Goal: Task Accomplishment & Management: Manage account settings

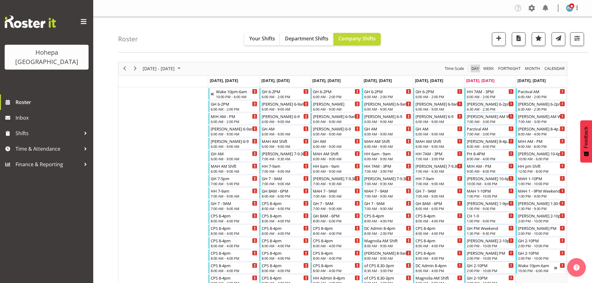
click at [475, 68] on span "Day" at bounding box center [475, 69] width 9 height 8
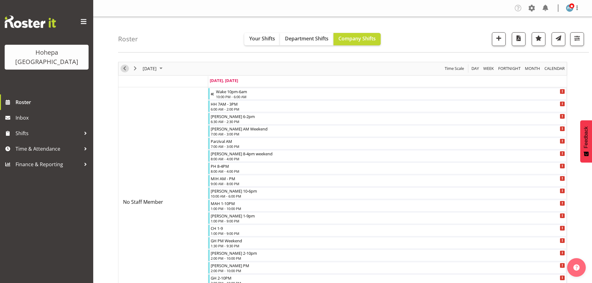
click at [127, 68] on span "Previous" at bounding box center [124, 69] width 7 height 8
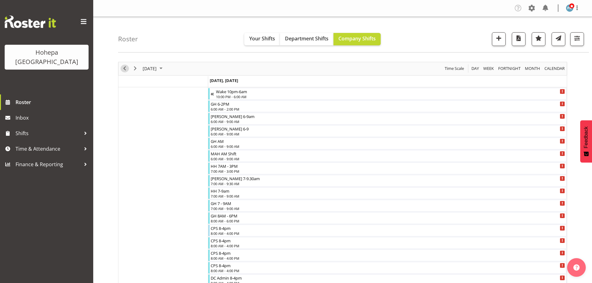
click at [126, 68] on span "Previous" at bounding box center [124, 69] width 7 height 8
click at [576, 38] on span "button" at bounding box center [577, 38] width 8 height 8
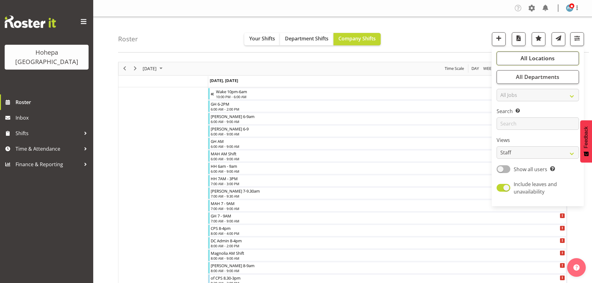
click at [538, 59] on span "All Locations" at bounding box center [537, 57] width 34 height 7
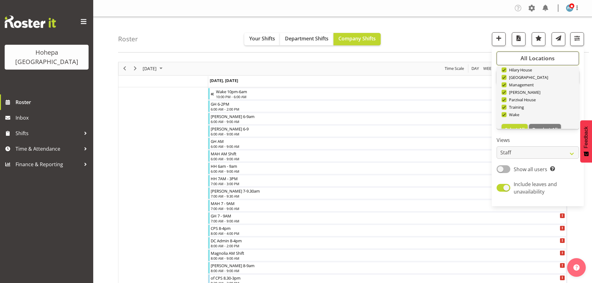
scroll to position [60, 0]
click at [537, 116] on span "Deselect All" at bounding box center [544, 119] width 25 height 6
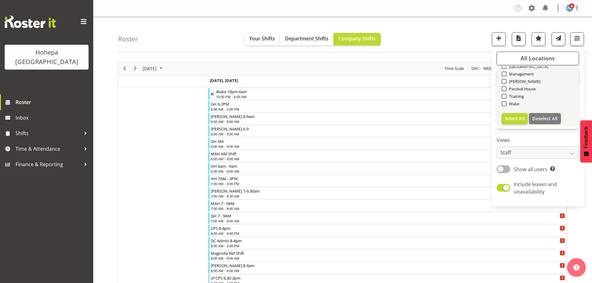
checkbox input "false"
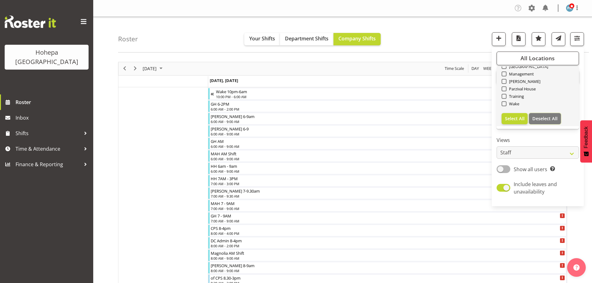
checkbox input "false"
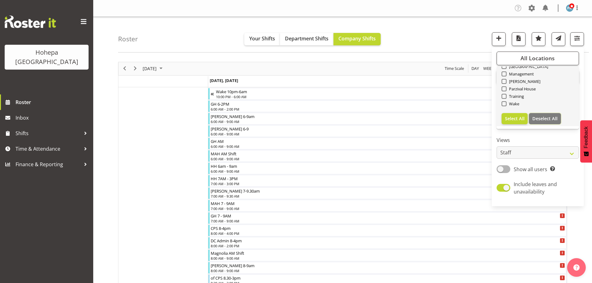
checkbox input "false"
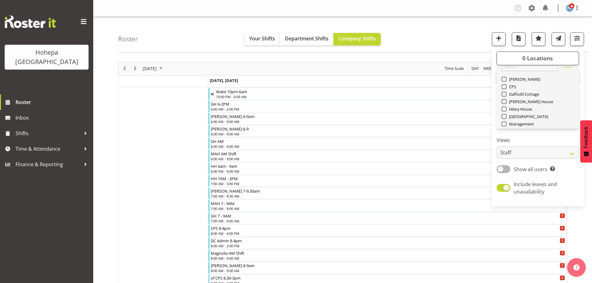
scroll to position [0, 0]
click at [504, 97] on span at bounding box center [503, 96] width 5 height 5
click at [504, 97] on input "CPS" at bounding box center [503, 96] width 4 height 4
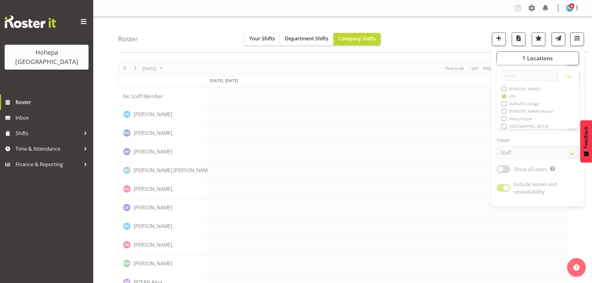
click at [462, 36] on div "Roster Your Shifts Department Shifts Company Shifts 1 Locations [GEOGRAPHIC_DAT…" at bounding box center [353, 35] width 471 height 36
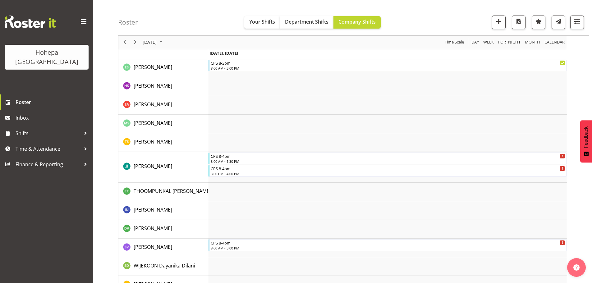
scroll to position [1025, 0]
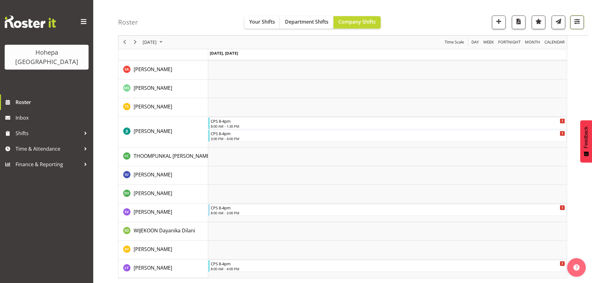
click at [575, 22] on span "button" at bounding box center [577, 21] width 8 height 8
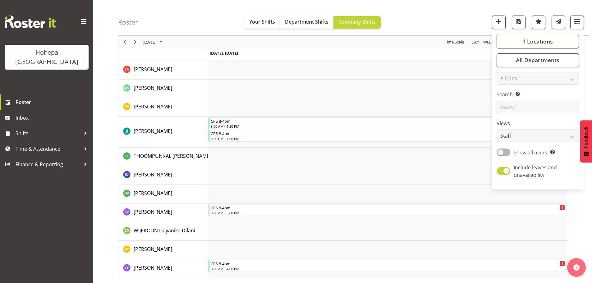
drag, startPoint x: 536, startPoint y: 41, endPoint x: 530, endPoint y: 44, distance: 6.3
click at [536, 41] on span "1 Locations" at bounding box center [537, 41] width 30 height 7
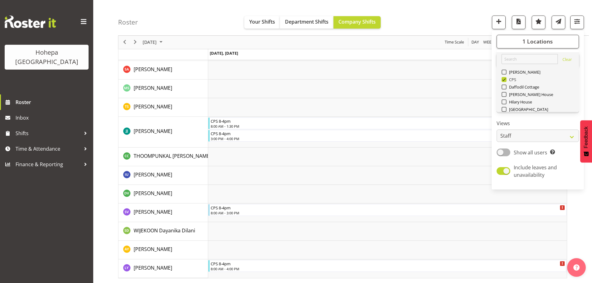
click at [504, 79] on span at bounding box center [503, 79] width 5 height 5
click at [504, 79] on input "CPS" at bounding box center [503, 80] width 4 height 4
checkbox input "false"
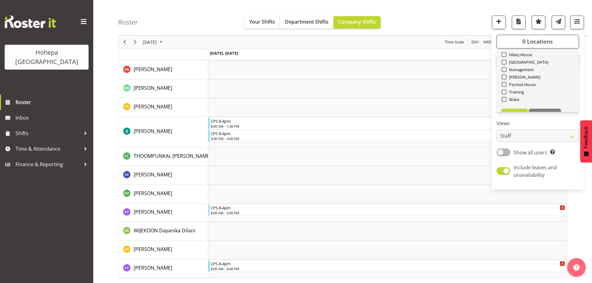
scroll to position [60, 0]
click at [504, 88] on span at bounding box center [503, 86] width 5 height 5
click at [504, 88] on input "Wake" at bounding box center [503, 87] width 4 height 4
checkbox input "true"
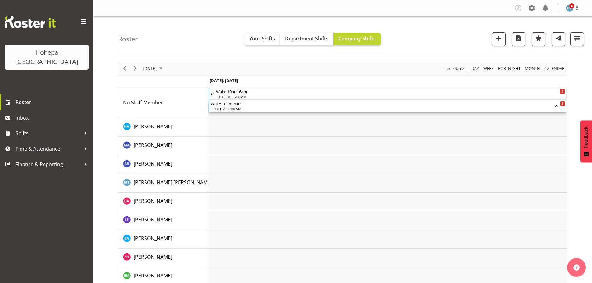
click at [231, 109] on div "10:00 PM - 6:00 AM" at bounding box center [383, 108] width 344 height 5
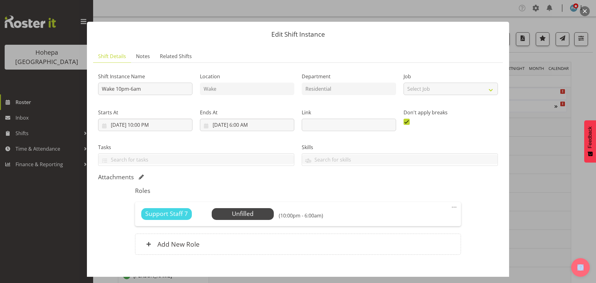
click at [451, 205] on span at bounding box center [454, 206] width 7 height 7
click at [403, 223] on link "Edit" at bounding box center [429, 220] width 60 height 11
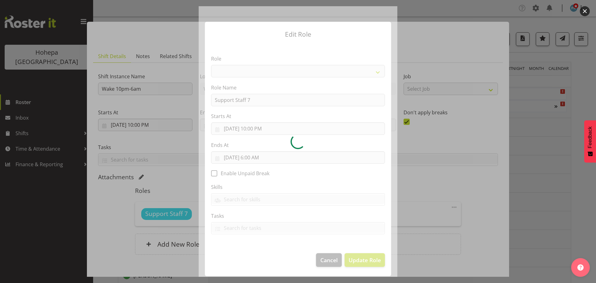
select select "1091"
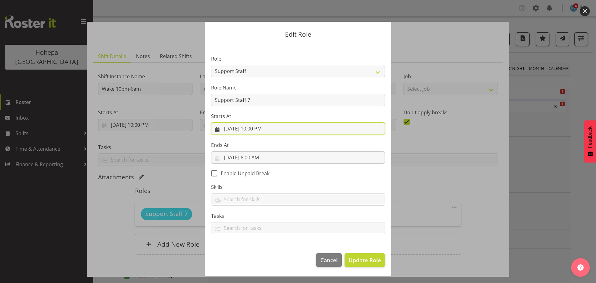
click at [252, 131] on input "[DATE] 10:00 PM" at bounding box center [298, 128] width 174 height 12
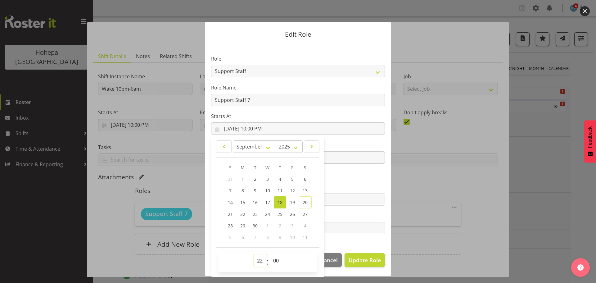
click at [261, 262] on select "00 01 02 03 04 05 06 07 08 09 10 11 12 13 14 15 16 17 18 19 20 21 22 23" at bounding box center [261, 260] width 14 height 12
select select "19"
click at [254, 254] on select "00 01 02 03 04 05 06 07 08 09 10 11 12 13 14 15 16 17 18 19 20 21 22 23" at bounding box center [261, 260] width 14 height 12
type input "[DATE] 7:00 PM"
click at [277, 258] on select "00 01 02 03 04 05 06 07 08 09 10 11 12 13 14 15 16 17 18 19 20 21 22 23 24 25 2…" at bounding box center [277, 260] width 14 height 12
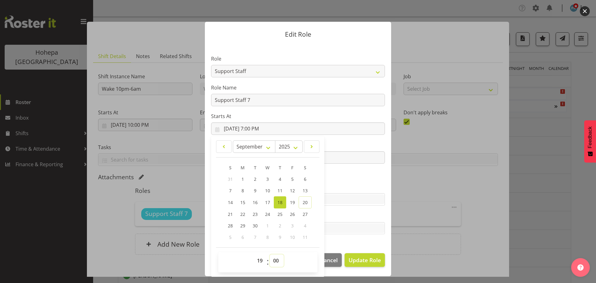
select select "30"
click at [270, 254] on select "00 01 02 03 04 05 06 07 08 09 10 11 12 13 14 15 16 17 18 19 20 21 22 23 24 25 2…" at bounding box center [277, 260] width 14 height 12
type input "[DATE] 7:30 PM"
click at [343, 246] on section "Role CP House Leader Support Staff Wake Role Name Support Staff 7 Starts At [DA…" at bounding box center [298, 145] width 186 height 203
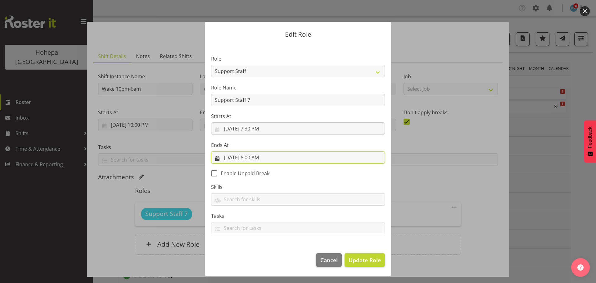
click at [257, 160] on input "[DATE] 6:00 AM" at bounding box center [298, 157] width 174 height 12
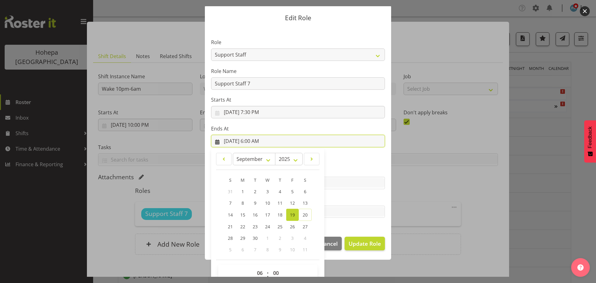
scroll to position [29, 0]
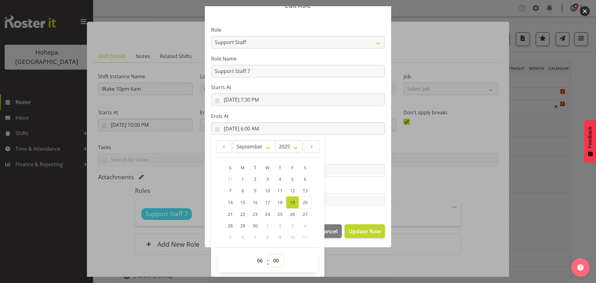
click at [273, 262] on select "00 01 02 03 04 05 06 07 08 09 10 11 12 13 14 15 16 17 18 19 20 21 22 23 24 25 2…" at bounding box center [277, 260] width 14 height 12
select select "30"
click at [270, 254] on select "00 01 02 03 04 05 06 07 08 09 10 11 12 13 14 15 16 17 18 19 20 21 22 23 24 25 2…" at bounding box center [277, 260] width 14 height 12
type input "[DATE] 6:30 AM"
drag, startPoint x: 345, startPoint y: 207, endPoint x: 353, endPoint y: 214, distance: 10.3
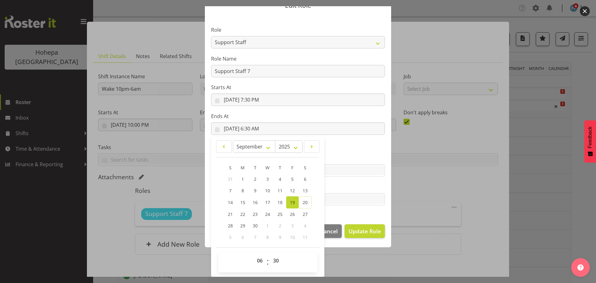
click at [345, 208] on section "Role CP House Leader Support Staff Wake Role Name Support Staff 7 Starts At [DA…" at bounding box center [298, 116] width 186 height 203
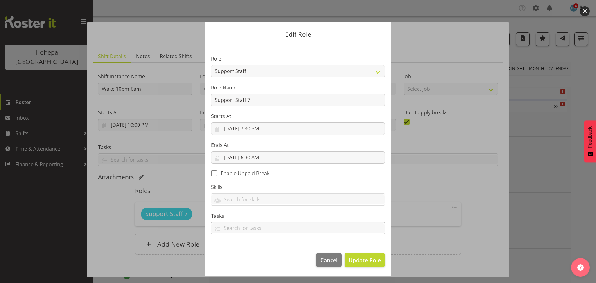
scroll to position [0, 0]
click at [367, 255] on button "Update Role" at bounding box center [365, 260] width 40 height 14
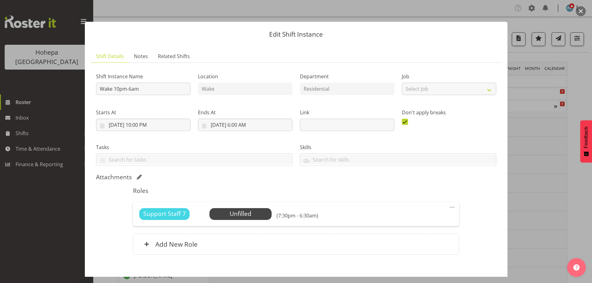
click at [287, 217] on h6 "(7:30pm - 6:30am)" at bounding box center [297, 215] width 42 height 6
click at [449, 206] on span at bounding box center [451, 206] width 7 height 7
click at [403, 219] on link "Edit" at bounding box center [426, 220] width 60 height 11
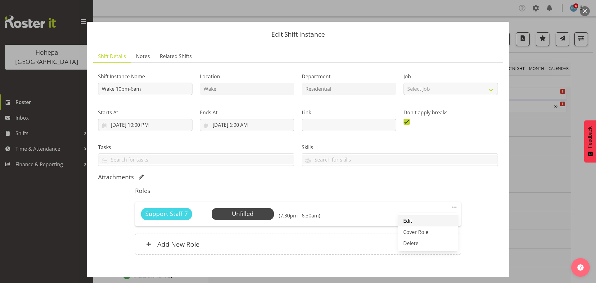
select select "8"
select select "2025"
select select "19"
select select "30"
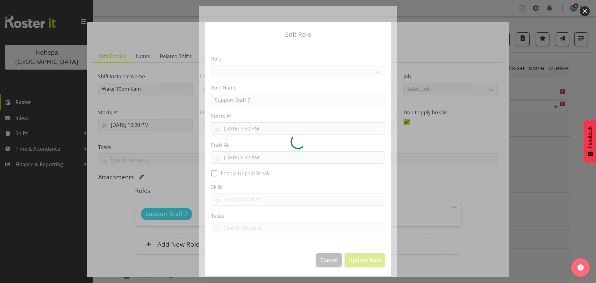
select select "1091"
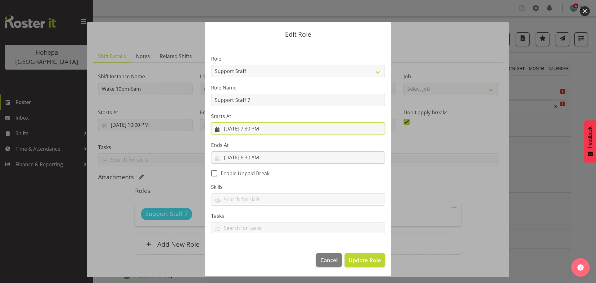
click at [261, 131] on input "[DATE] 7:30 PM" at bounding box center [298, 128] width 174 height 12
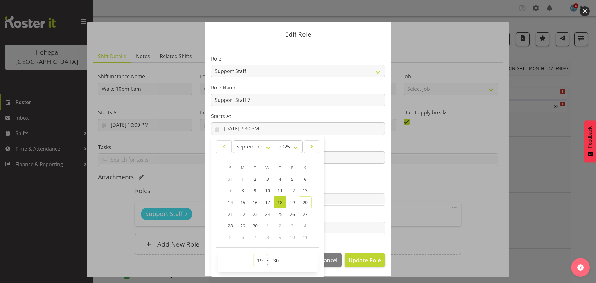
click at [260, 260] on select "00 01 02 03 04 05 06 07 08 09 10 11 12 13 14 15 16 17 18 19 20 21 22 23" at bounding box center [261, 260] width 14 height 12
select select "21"
click at [254, 254] on select "00 01 02 03 04 05 06 07 08 09 10 11 12 13 14 15 16 17 18 19 20 21 22 23" at bounding box center [261, 260] width 14 height 12
type input "[DATE] 9:30 PM"
drag, startPoint x: 350, startPoint y: 243, endPoint x: 354, endPoint y: 244, distance: 4.8
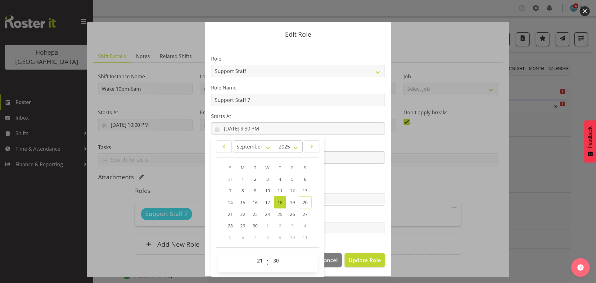
click at [351, 243] on section "Role CP House Leader Support Staff Wake Role Name Support Staff 7 Starts At [DA…" at bounding box center [298, 145] width 186 height 203
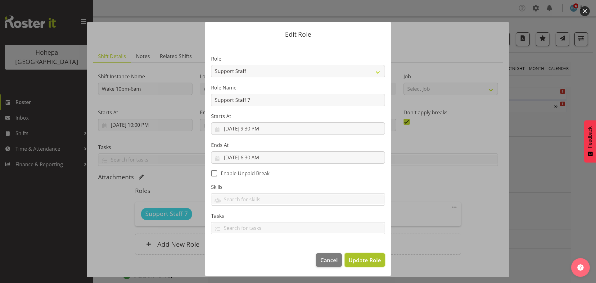
click at [364, 258] on span "Update Role" at bounding box center [365, 260] width 32 height 8
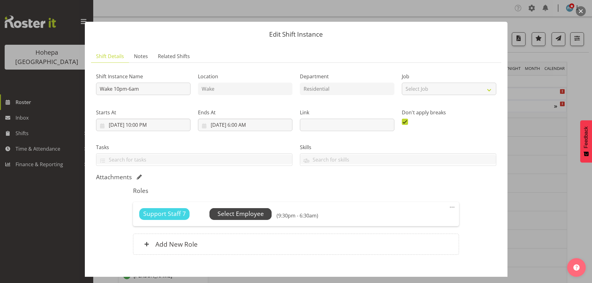
click at [233, 214] on span "Select Employee" at bounding box center [240, 213] width 46 height 9
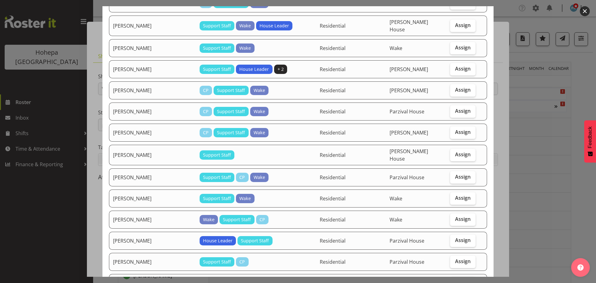
scroll to position [559, 0]
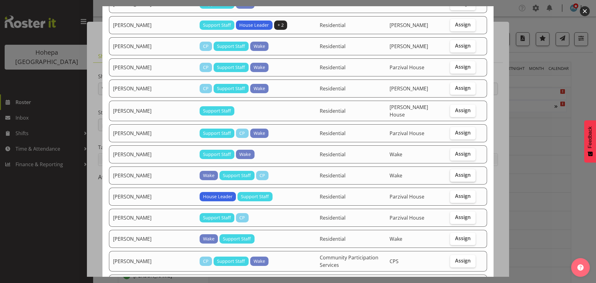
click at [457, 178] on span "Assign" at bounding box center [463, 175] width 16 height 6
click at [454, 177] on input "Assign" at bounding box center [452, 175] width 4 height 4
checkbox input "true"
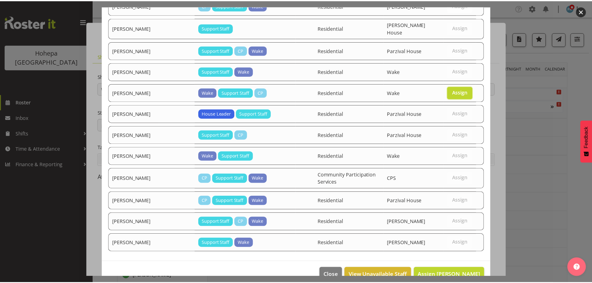
scroll to position [659, 0]
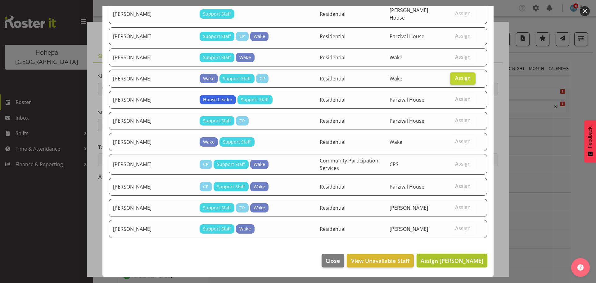
click at [466, 262] on span "Assign [PERSON_NAME]" at bounding box center [452, 260] width 63 height 7
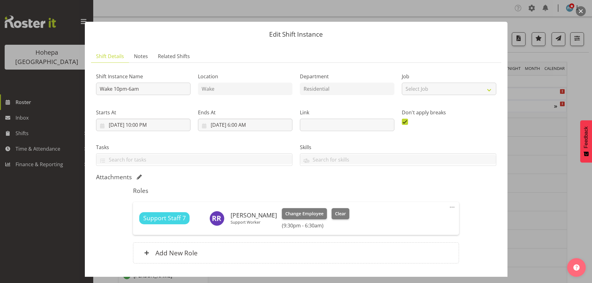
scroll to position [42, 0]
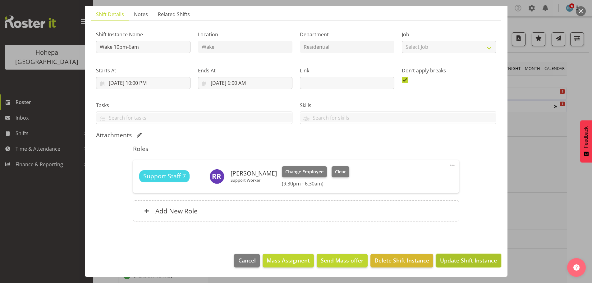
click at [471, 260] on span "Update Shift Instance" at bounding box center [468, 260] width 57 height 8
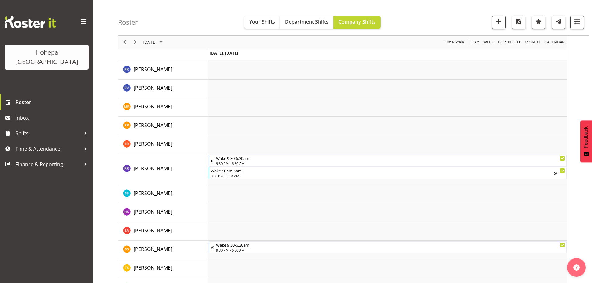
scroll to position [745, 0]
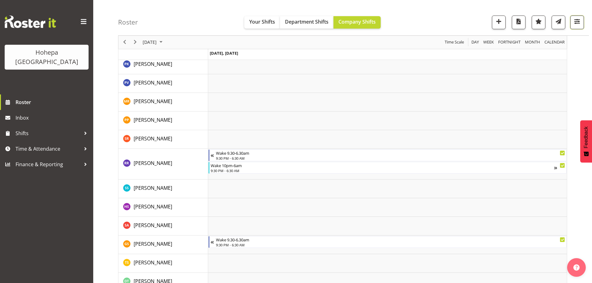
click at [575, 22] on span "button" at bounding box center [577, 21] width 8 height 8
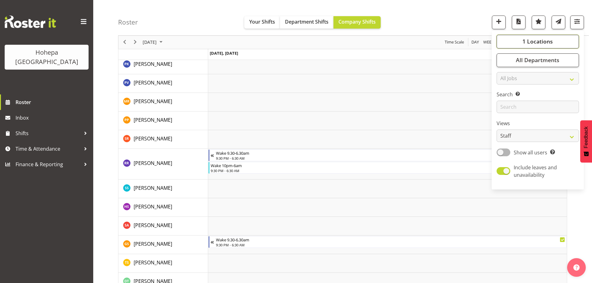
click at [535, 40] on span "1 Locations" at bounding box center [537, 41] width 30 height 7
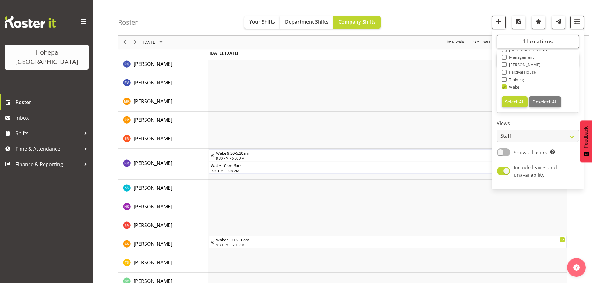
drag, startPoint x: 506, startPoint y: 86, endPoint x: 507, endPoint y: 83, distance: 3.2
click at [505, 86] on span at bounding box center [503, 86] width 5 height 5
click at [505, 86] on input "Wake" at bounding box center [503, 87] width 4 height 4
checkbox input "false"
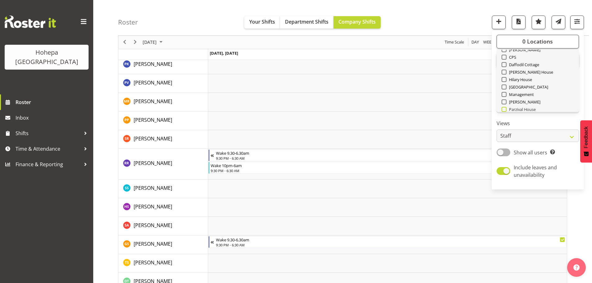
scroll to position [0, 0]
click at [505, 72] on span at bounding box center [503, 72] width 5 height 5
click at [505, 72] on input "[PERSON_NAME]" at bounding box center [503, 72] width 4 height 4
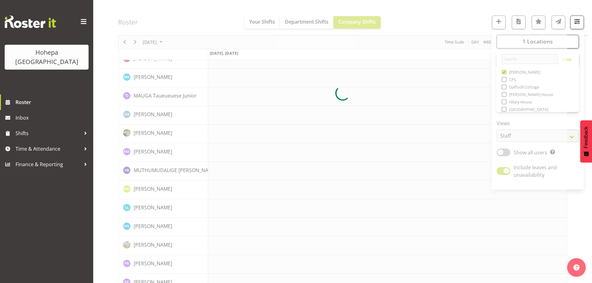
click at [459, 23] on div "[DATE] [DATE] Day Week Fortnight Month calendar Month Agenda Time Scale [DATE],…" at bounding box center [342, 93] width 449 height 1554
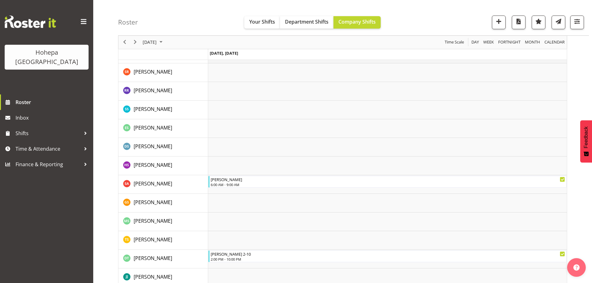
scroll to position [1025, 0]
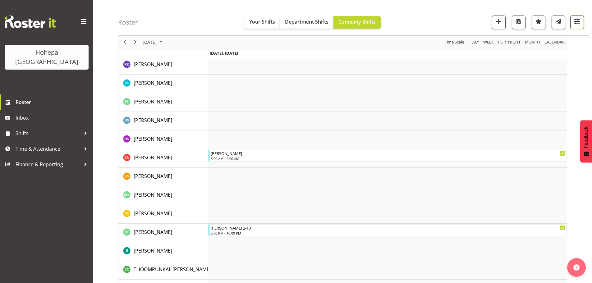
click at [576, 21] on span "button" at bounding box center [577, 21] width 8 height 8
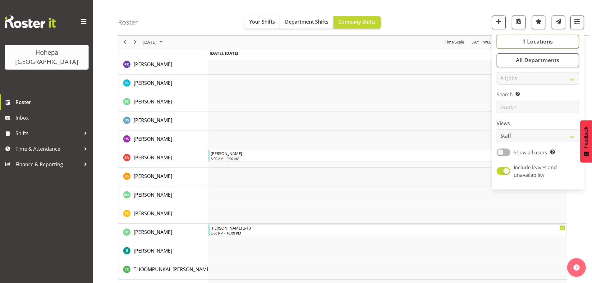
click at [540, 43] on span "1 Locations" at bounding box center [537, 41] width 30 height 7
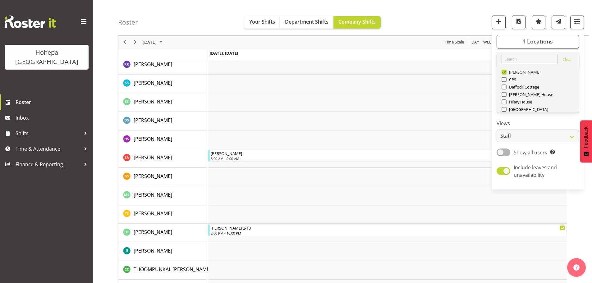
click at [505, 73] on span at bounding box center [503, 72] width 5 height 5
click at [505, 73] on input "[PERSON_NAME]" at bounding box center [503, 72] width 4 height 4
checkbox input "false"
click at [504, 110] on span at bounding box center [503, 109] width 5 height 5
click at [504, 110] on input "[GEOGRAPHIC_DATA]" at bounding box center [503, 109] width 4 height 4
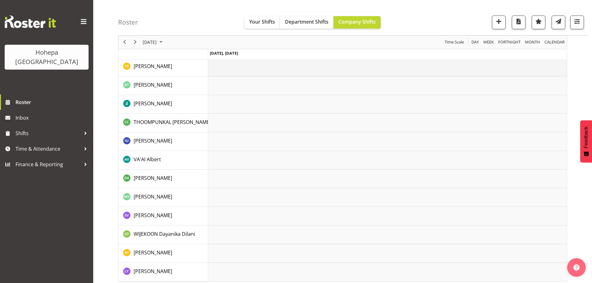
scroll to position [1157, 0]
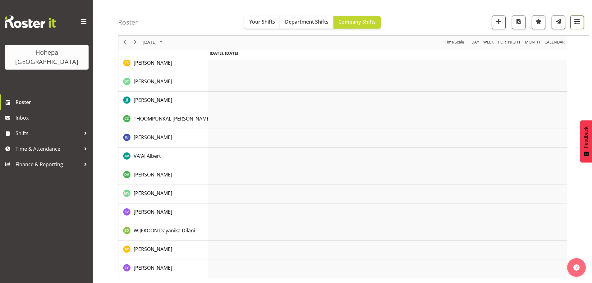
click at [575, 25] on span "button" at bounding box center [577, 21] width 8 height 8
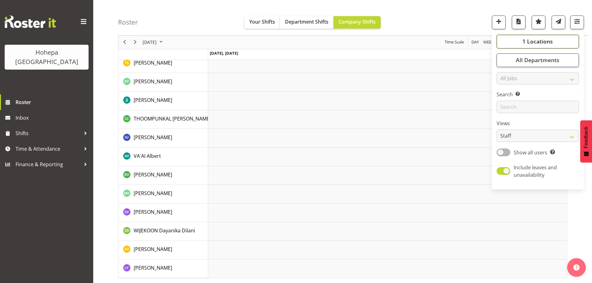
drag, startPoint x: 542, startPoint y: 40, endPoint x: 535, endPoint y: 43, distance: 7.4
click at [541, 40] on span "1 Locations" at bounding box center [537, 41] width 30 height 7
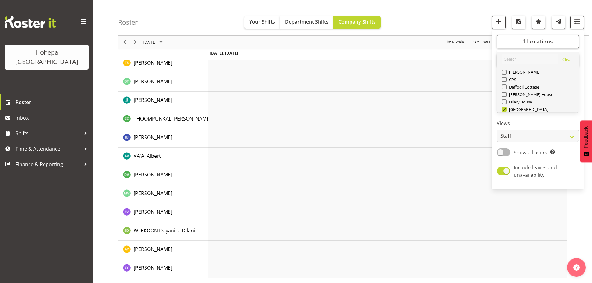
drag, startPoint x: 502, startPoint y: 109, endPoint x: 507, endPoint y: 107, distance: 4.9
click at [503, 109] on span at bounding box center [503, 109] width 5 height 5
click at [503, 109] on input "[GEOGRAPHIC_DATA]" at bounding box center [503, 109] width 4 height 4
checkbox input "false"
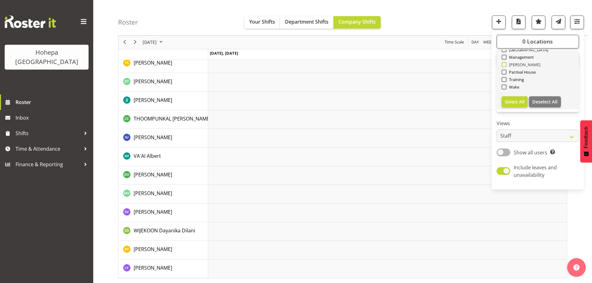
click at [505, 66] on span at bounding box center [503, 64] width 5 height 5
click at [505, 66] on input "[PERSON_NAME]" at bounding box center [503, 65] width 4 height 4
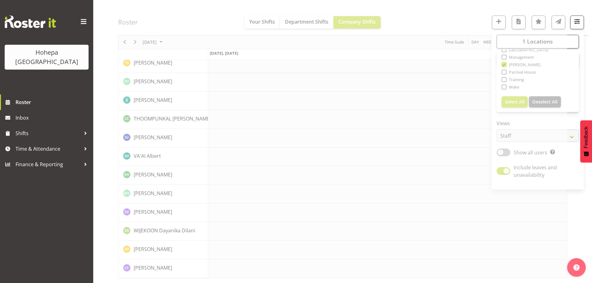
scroll to position [1157, 0]
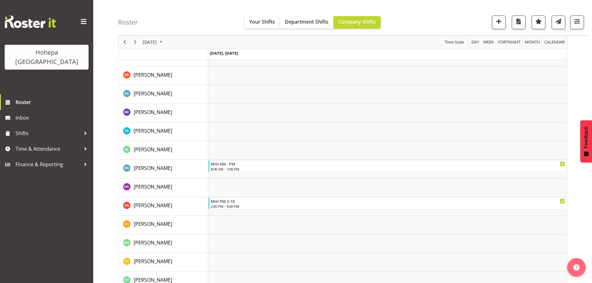
scroll to position [1194, 0]
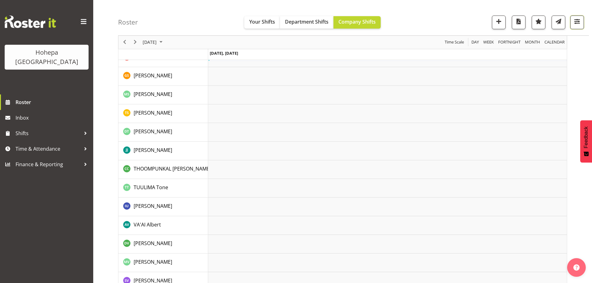
click at [574, 23] on span "button" at bounding box center [577, 21] width 8 height 8
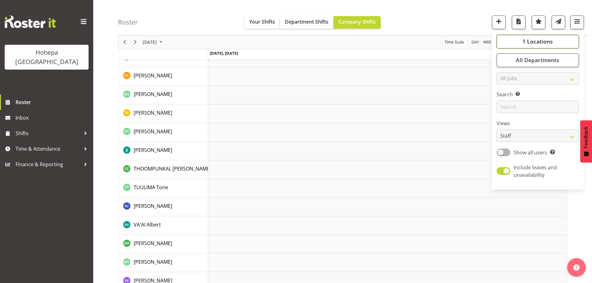
click at [544, 40] on span "1 Locations" at bounding box center [537, 41] width 30 height 7
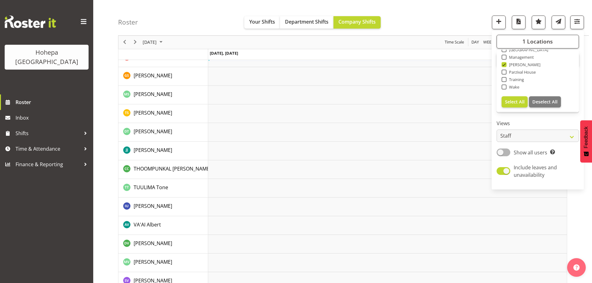
click at [461, 19] on div "Roster Your Shifts Department Shifts Company Shifts 1 Locations [GEOGRAPHIC_DAT…" at bounding box center [353, 18] width 471 height 36
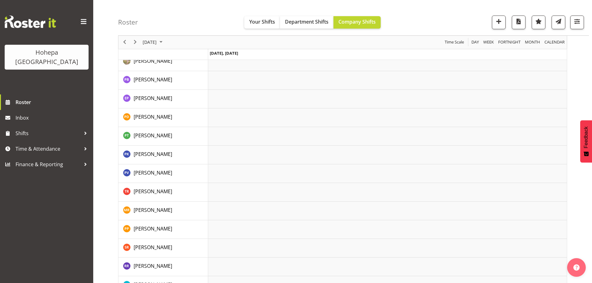
scroll to position [890, 0]
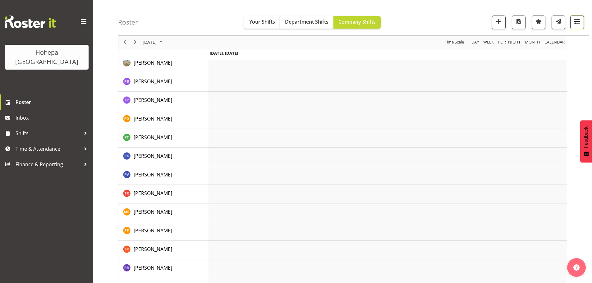
click at [577, 19] on span "button" at bounding box center [577, 21] width 8 height 8
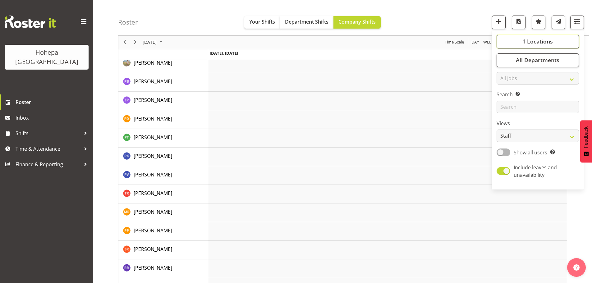
click at [519, 40] on button "1 Locations" at bounding box center [537, 42] width 82 height 14
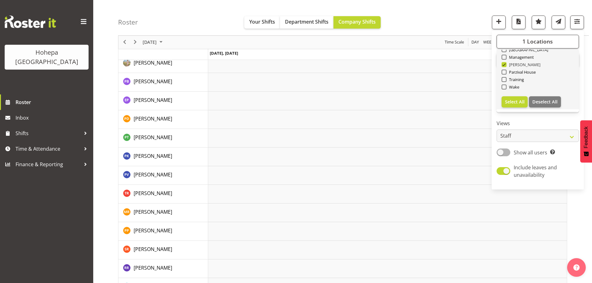
click at [504, 67] on span at bounding box center [503, 64] width 5 height 5
click at [504, 67] on input "[PERSON_NAME]" at bounding box center [503, 65] width 4 height 4
checkbox input "false"
click at [504, 73] on span at bounding box center [503, 72] width 5 height 5
click at [504, 73] on input "Parzival House" at bounding box center [503, 72] width 4 height 4
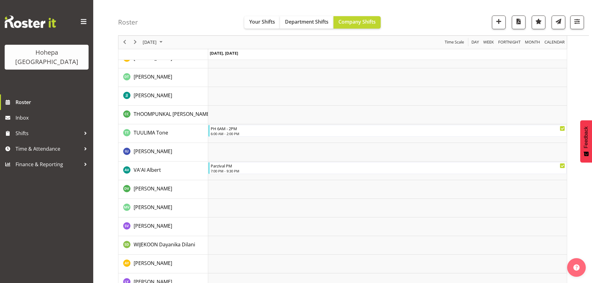
scroll to position [1211, 0]
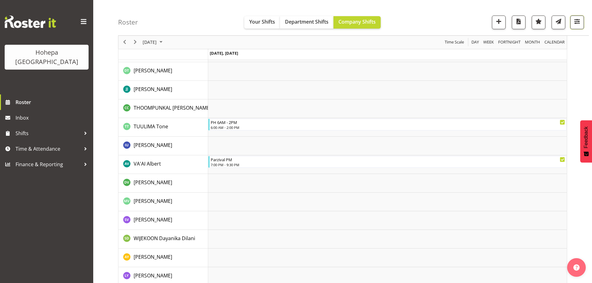
click at [578, 24] on span "button" at bounding box center [577, 21] width 8 height 8
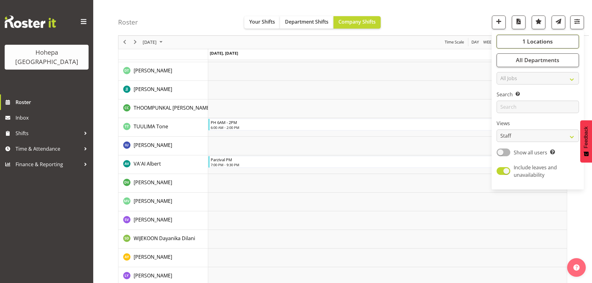
click at [534, 42] on span "1 Locations" at bounding box center [537, 41] width 30 height 7
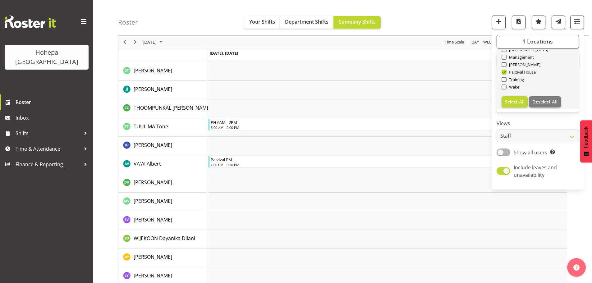
click at [504, 72] on span at bounding box center [503, 72] width 5 height 5
click at [504, 72] on input "Parzival House" at bounding box center [503, 72] width 4 height 4
checkbox input "false"
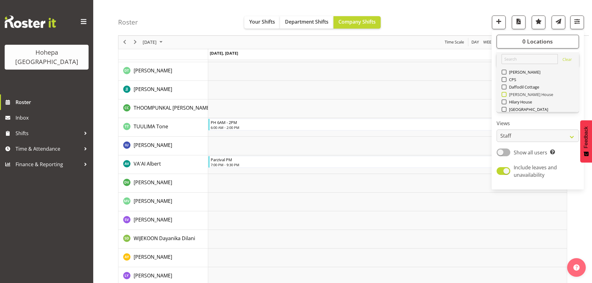
click at [505, 93] on span at bounding box center [503, 94] width 5 height 5
click at [505, 93] on input "[PERSON_NAME] House" at bounding box center [503, 95] width 4 height 4
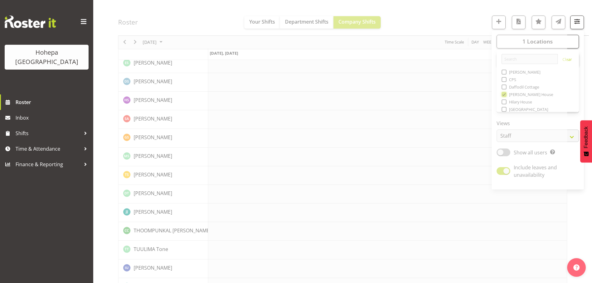
scroll to position [1211, 0]
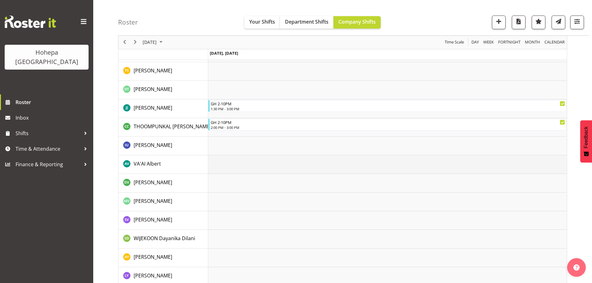
scroll to position [1281, 0]
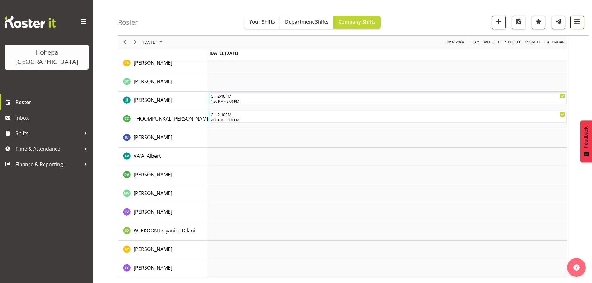
click at [576, 23] on span "button" at bounding box center [577, 21] width 8 height 8
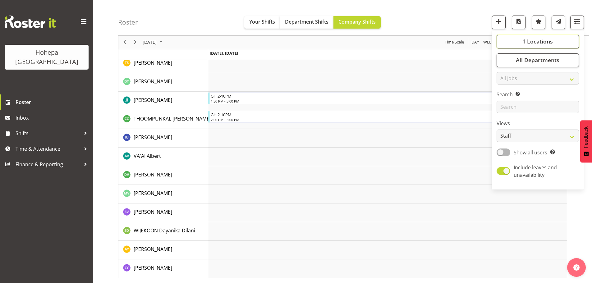
click at [534, 38] on span "1 Locations" at bounding box center [537, 41] width 30 height 7
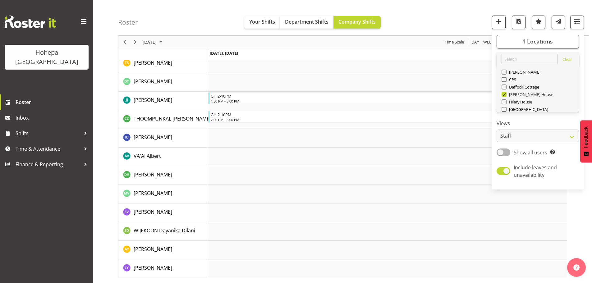
click at [504, 95] on span at bounding box center [503, 94] width 5 height 5
click at [504, 95] on input "[PERSON_NAME] House" at bounding box center [503, 95] width 4 height 4
checkbox input "false"
click at [503, 103] on span at bounding box center [503, 101] width 5 height 5
click at [503, 103] on input "Hilary House" at bounding box center [503, 102] width 4 height 4
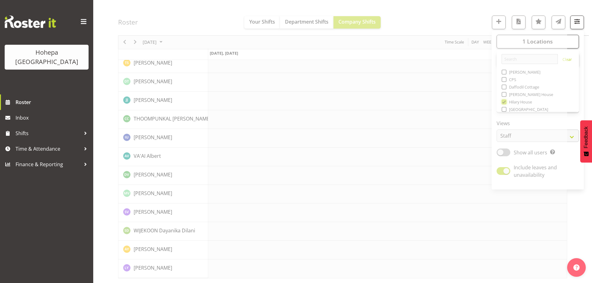
scroll to position [1207, 0]
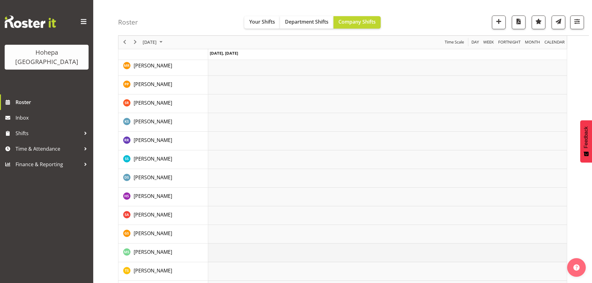
scroll to position [1163, 0]
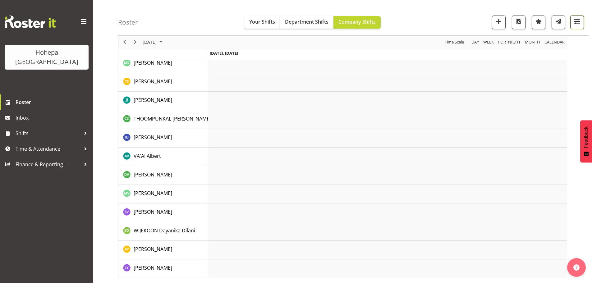
click at [575, 23] on span "button" at bounding box center [577, 21] width 8 height 8
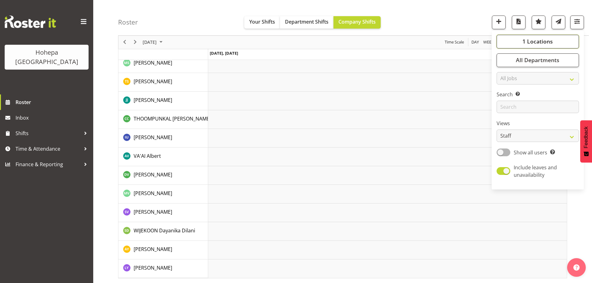
click at [533, 41] on span "1 Locations" at bounding box center [537, 41] width 30 height 7
drag, startPoint x: 506, startPoint y: 103, endPoint x: 504, endPoint y: 95, distance: 7.9
click at [506, 102] on span at bounding box center [503, 101] width 5 height 5
click at [505, 102] on input "Hilary House" at bounding box center [503, 102] width 4 height 4
checkbox input "false"
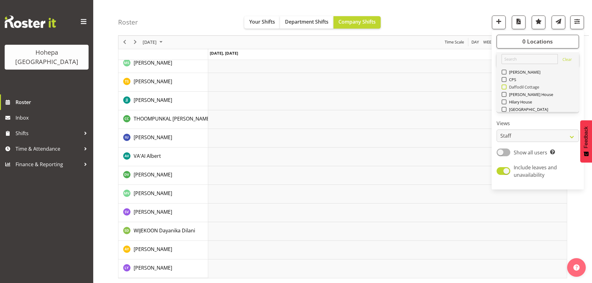
click at [504, 87] on span at bounding box center [503, 86] width 5 height 5
click at [504, 87] on input "Daffodil Cottage" at bounding box center [503, 87] width 4 height 4
checkbox input "true"
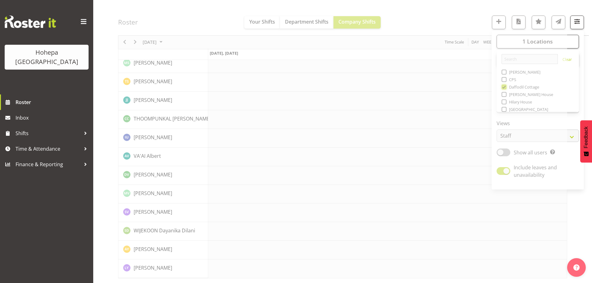
scroll to position [1114, 0]
drag, startPoint x: 443, startPoint y: 19, endPoint x: 350, endPoint y: 73, distance: 107.5
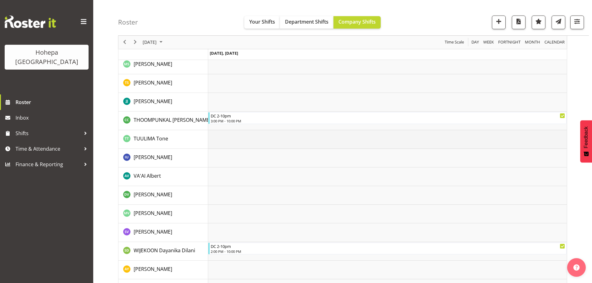
scroll to position [1058, 0]
